Goal: Information Seeking & Learning: Learn about a topic

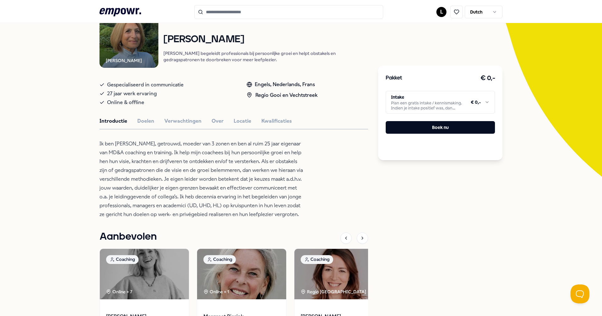
scroll to position [31, 0]
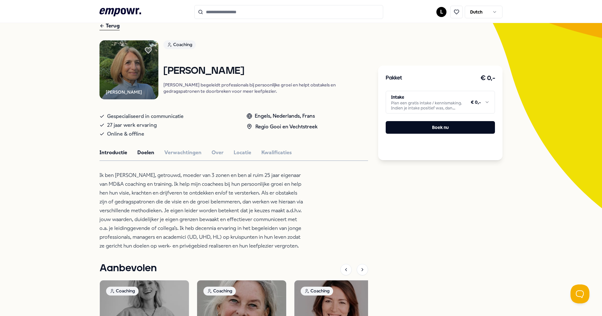
click at [144, 157] on button "Doelen" at bounding box center [145, 152] width 17 height 8
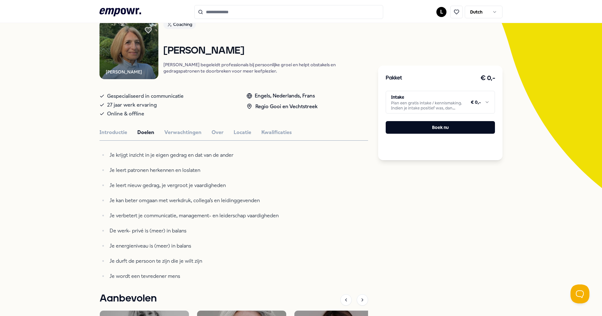
scroll to position [63, 0]
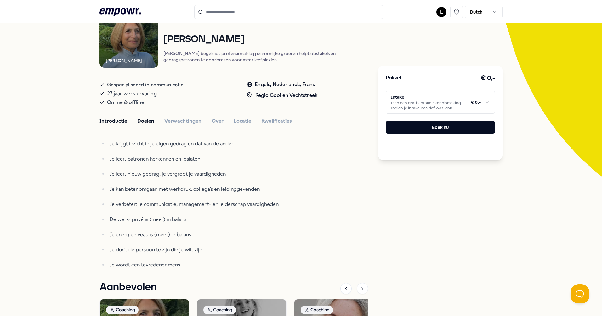
click at [114, 123] on button "Introductie" at bounding box center [114, 121] width 28 height 8
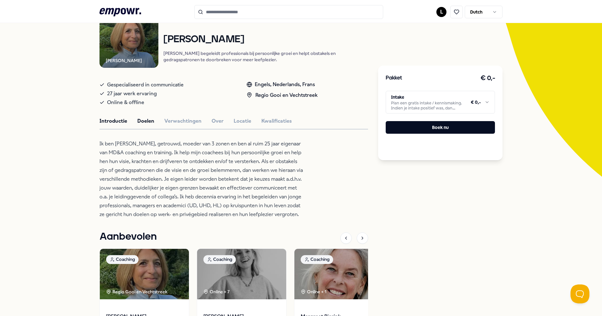
click at [144, 129] on div "[PERSON_NAME] Coaching [PERSON_NAME] begeleidt professionals bij persoonlijke g…" at bounding box center [234, 197] width 269 height 377
click at [143, 125] on button "Doelen" at bounding box center [145, 121] width 17 height 8
